Goal: Task Accomplishment & Management: Use online tool/utility

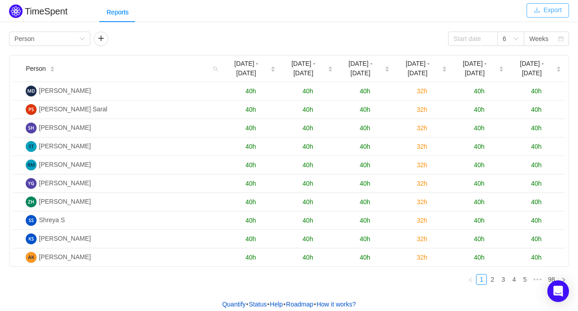
click at [550, 12] on button "Export" at bounding box center [547, 10] width 42 height 14
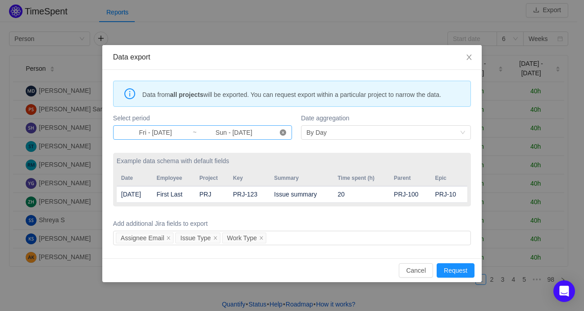
click at [284, 132] on icon "icon: close-circle" at bounding box center [283, 132] width 6 height 6
click at [157, 131] on input at bounding box center [156, 133] width 74 height 10
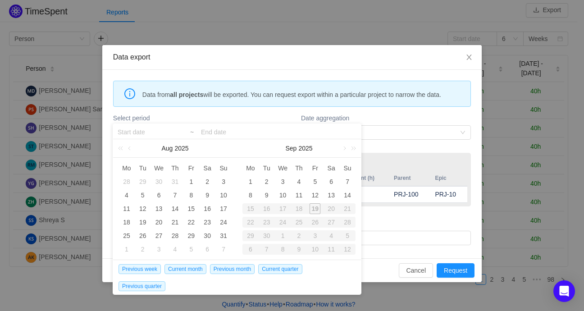
click at [284, 209] on div "17" at bounding box center [283, 208] width 16 height 11
type input "Fri - [DATE]"
type input "Sun - [DATE]"
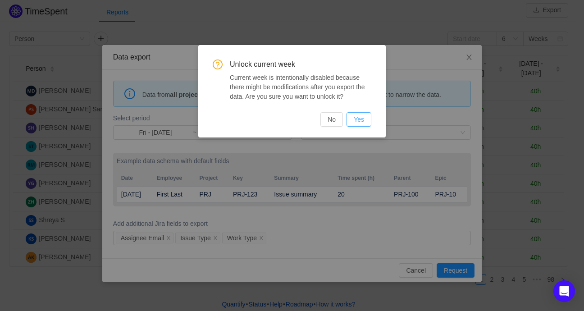
click at [358, 116] on button "Yes" at bounding box center [359, 119] width 25 height 14
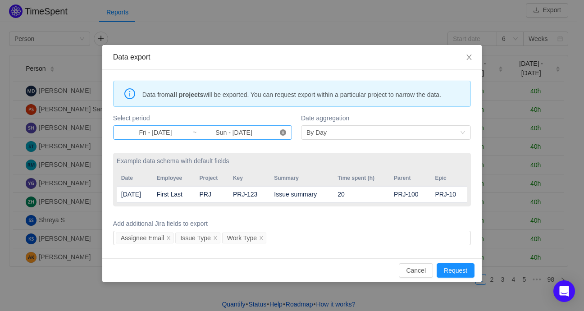
click at [284, 134] on icon "icon: close-circle" at bounding box center [283, 132] width 6 height 6
click at [160, 131] on input at bounding box center [156, 133] width 74 height 10
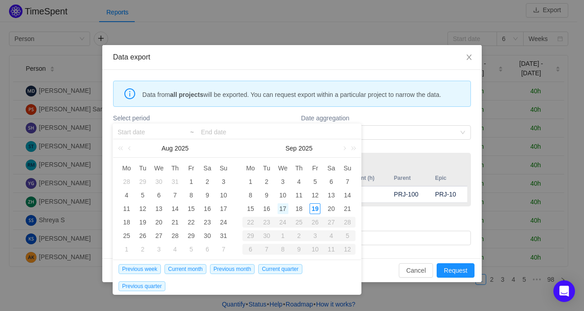
click at [285, 210] on div "17" at bounding box center [283, 208] width 11 height 11
type input "Wed - [DATE]"
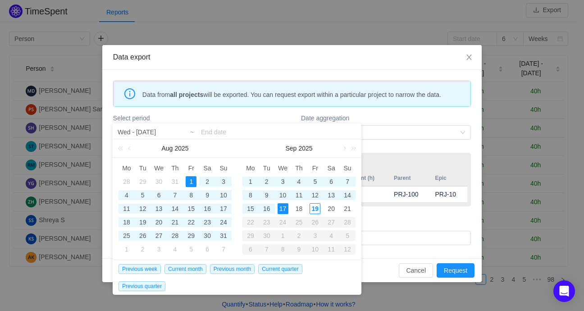
click at [222, 131] on input at bounding box center [279, 132] width 156 height 11
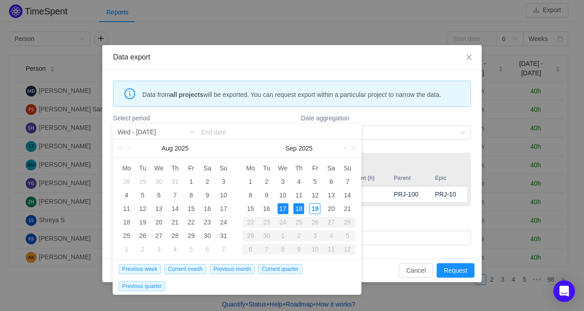
click at [295, 207] on div "18" at bounding box center [299, 208] width 11 height 11
type input "Wed - [DATE]"
type input "Thu - [DATE]"
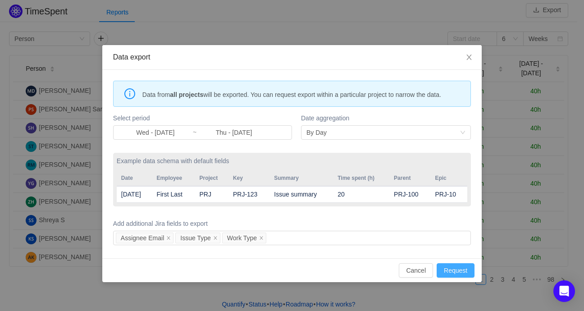
drag, startPoint x: 460, startPoint y: 272, endPoint x: 452, endPoint y: 261, distance: 14.2
click at [460, 271] on button "Request" at bounding box center [456, 270] width 38 height 14
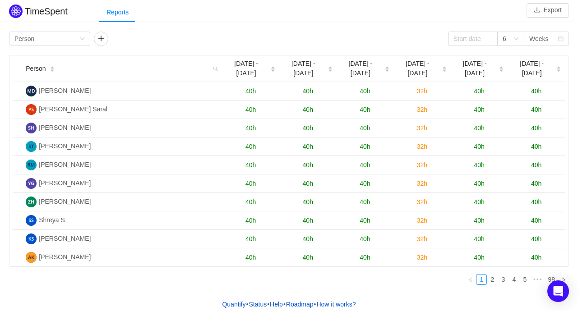
click at [233, 8] on div "Reports" at bounding box center [338, 12] width 478 height 20
